Goal: Obtain resource: Download file/media

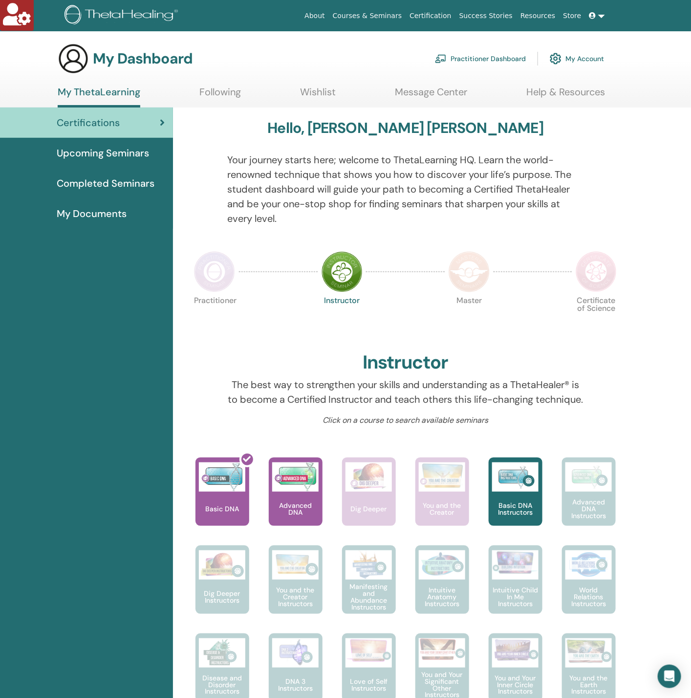
click at [106, 177] on span "Completed Seminars" at bounding box center [106, 183] width 98 height 15
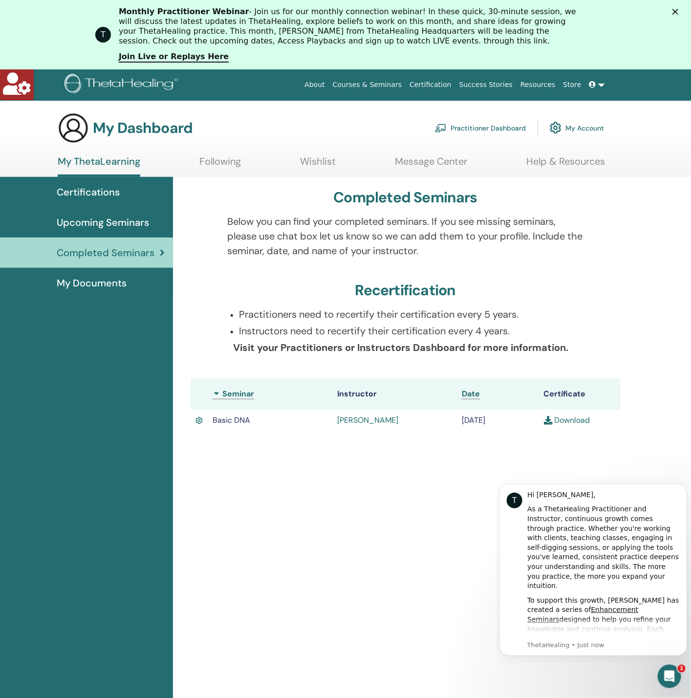
click at [570, 420] on link "Download" at bounding box center [567, 420] width 46 height 10
click at [594, 364] on div at bounding box center [609, 337] width 37 height 60
